Goal: Information Seeking & Learning: Learn about a topic

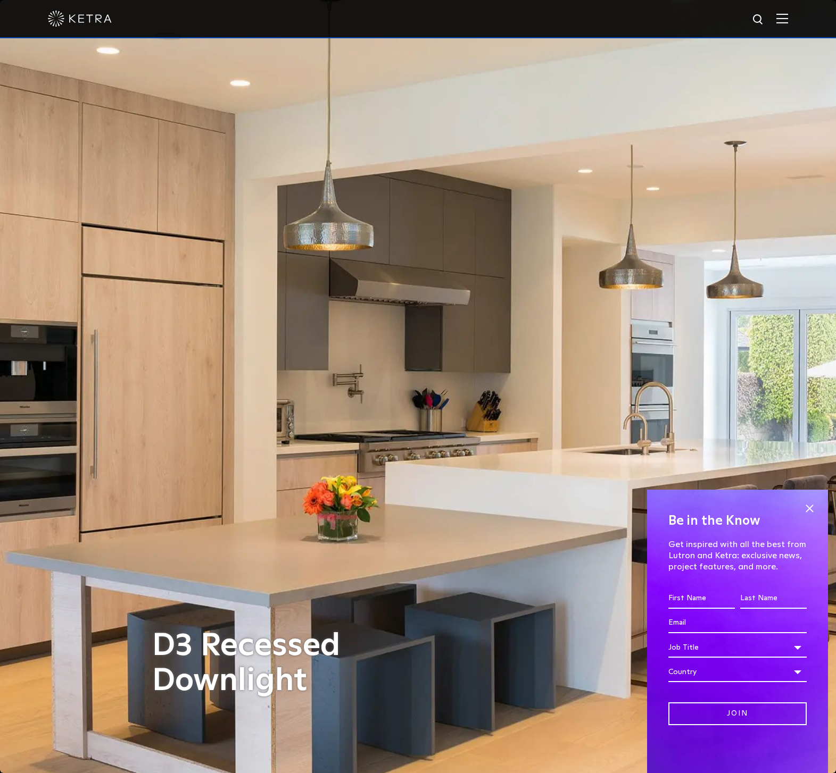
drag, startPoint x: 771, startPoint y: 12, endPoint x: 776, endPoint y: 15, distance: 6.2
click at [772, 13] on div at bounding box center [418, 18] width 740 height 37
click at [776, 15] on img at bounding box center [782, 18] width 12 height 10
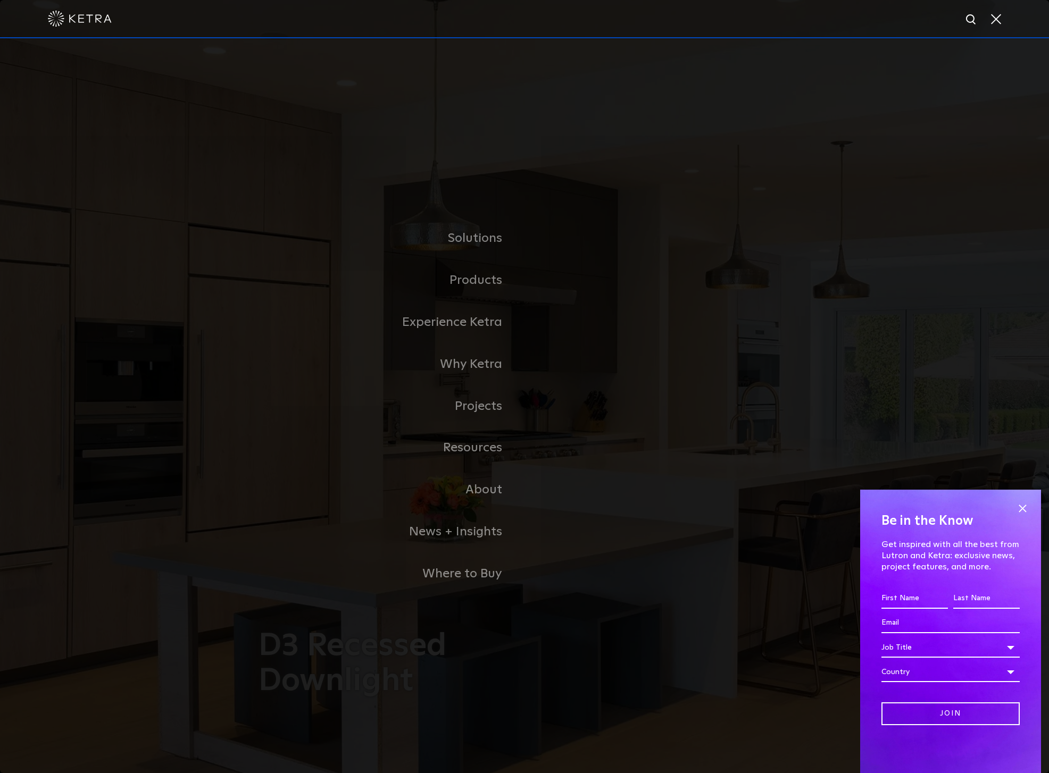
drag, startPoint x: 958, startPoint y: 61, endPoint x: 980, endPoint y: 41, distance: 29.4
click at [835, 61] on div "Solutions Commercial Residential Products Commercial Products Residential Produ…" at bounding box center [524, 406] width 1049 height 736
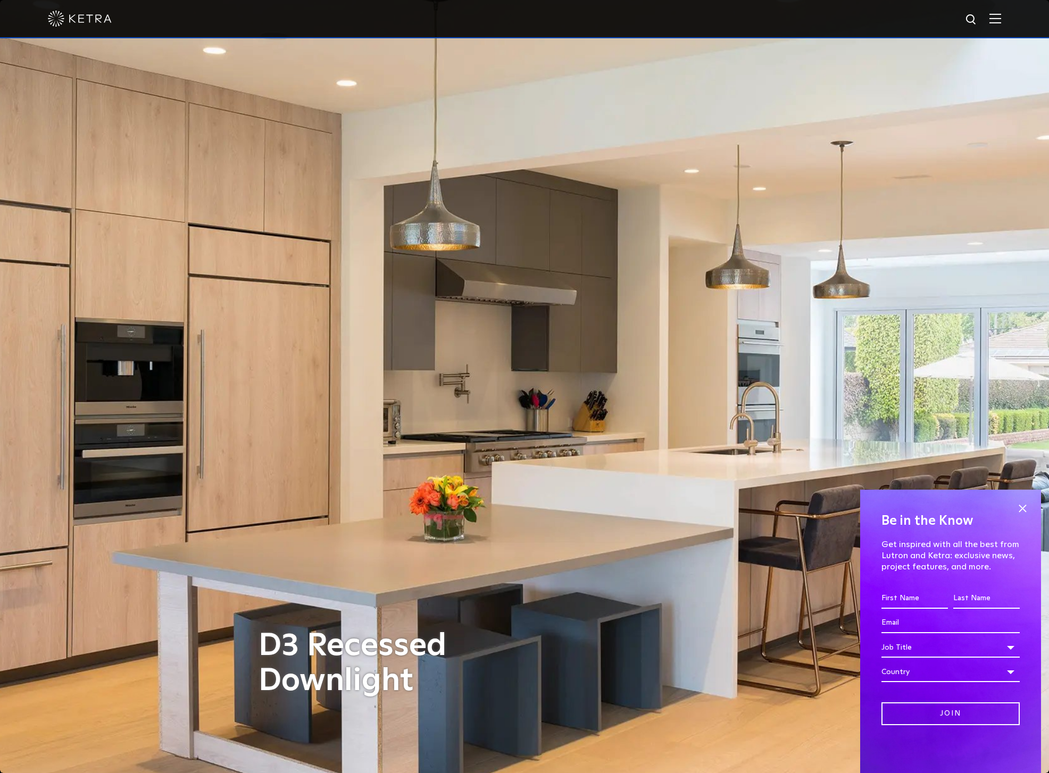
click at [835, 27] on div at bounding box center [524, 18] width 953 height 37
click at [835, 18] on img at bounding box center [995, 18] width 12 height 10
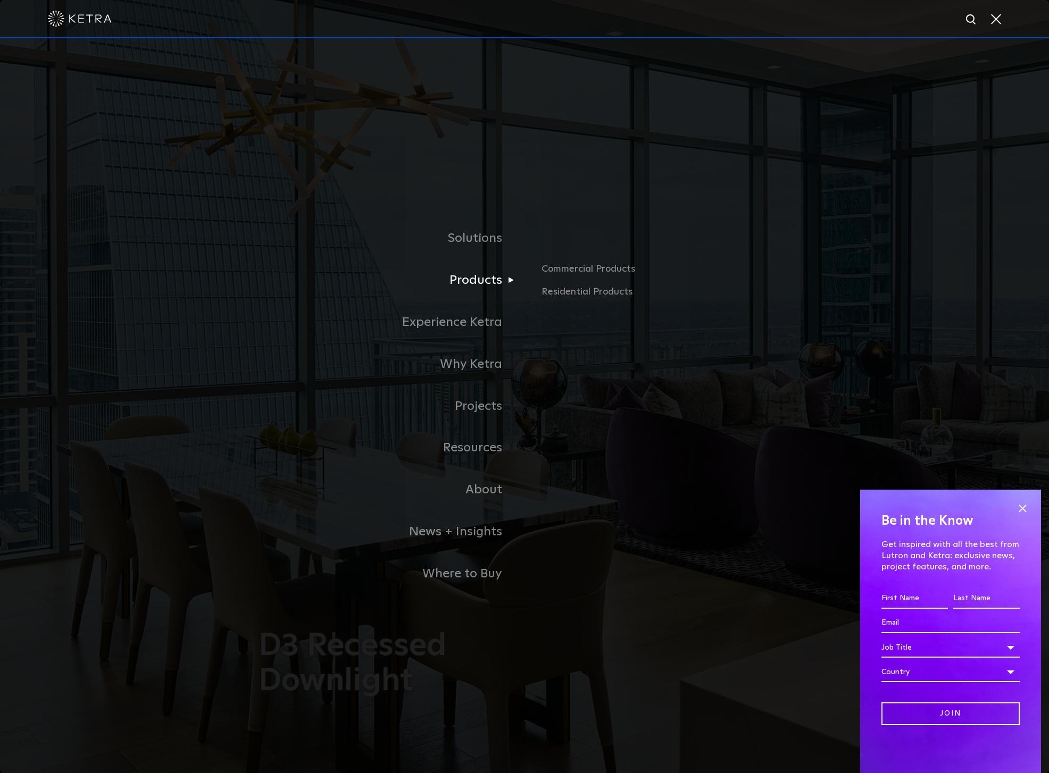
click at [480, 276] on link "Products" at bounding box center [392, 281] width 266 height 42
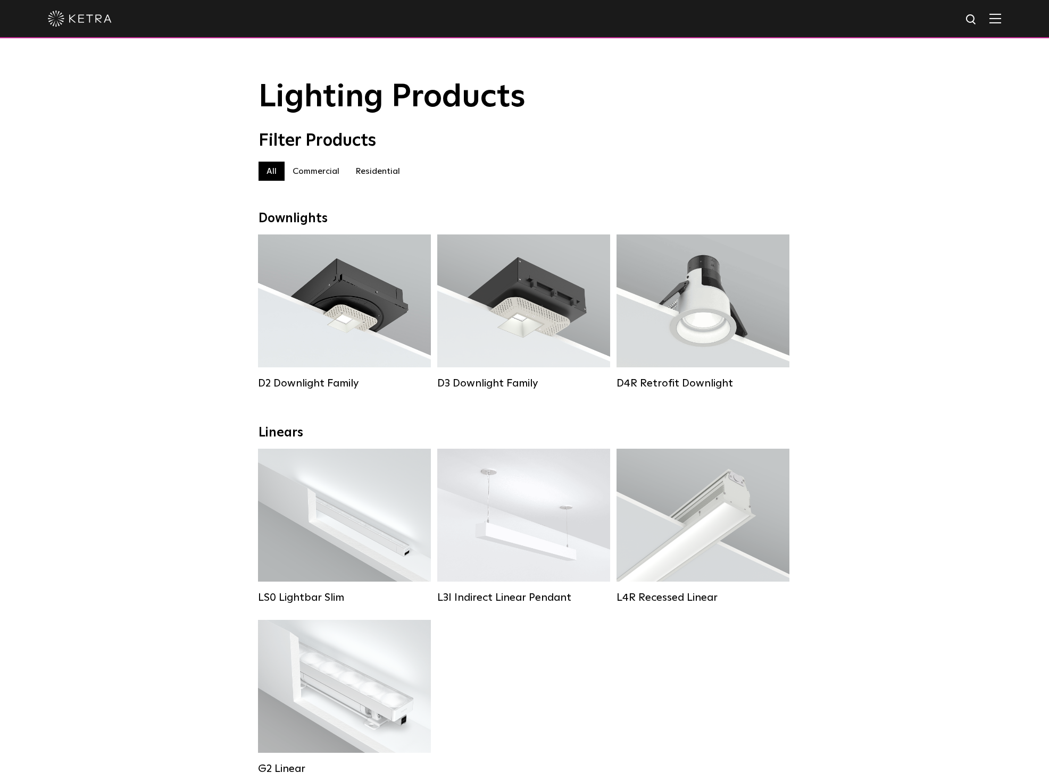
click at [372, 166] on label "Residential" at bounding box center [377, 171] width 61 height 19
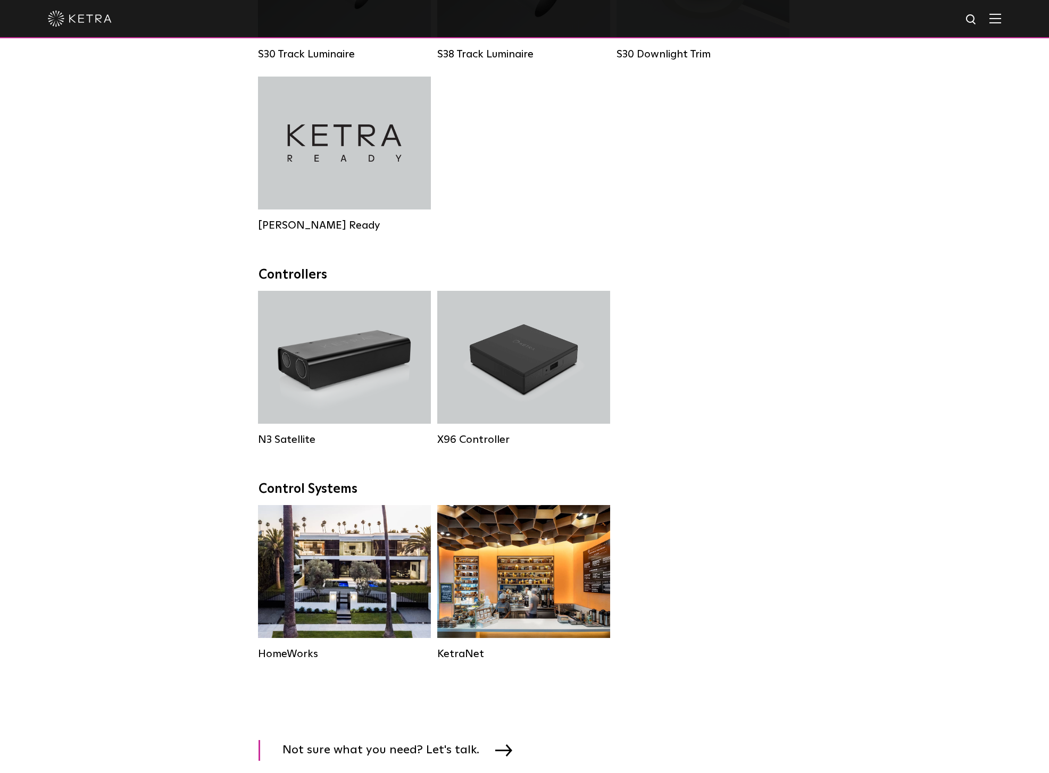
scroll to position [994, 0]
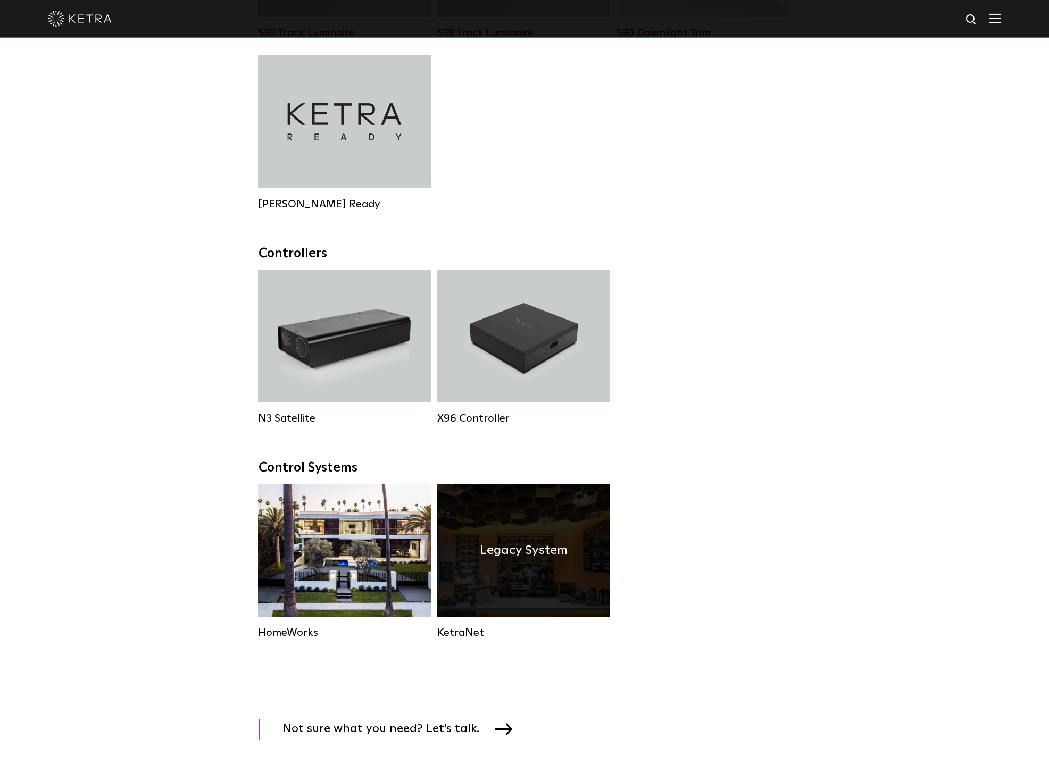
click at [585, 565] on div "Legacy System" at bounding box center [523, 550] width 173 height 133
